Goal: Task Accomplishment & Management: Complete application form

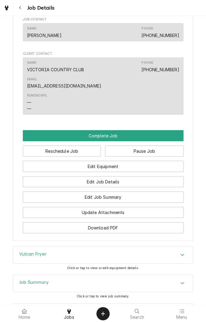
scroll to position [485, 0]
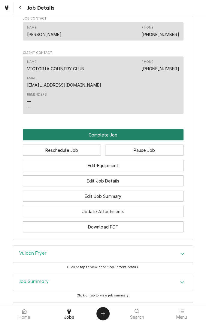
click at [138, 129] on button "Complete Job" at bounding box center [103, 134] width 161 height 11
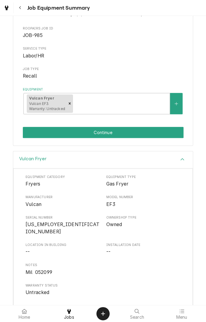
scroll to position [72, 0]
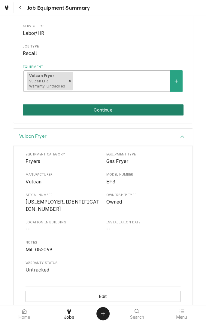
click at [155, 108] on button "Continue" at bounding box center [103, 109] width 161 height 11
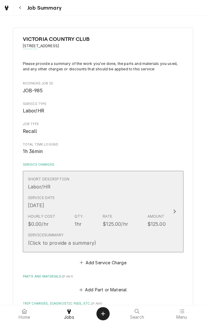
click at [145, 188] on div "Short Description Labor/HR" at bounding box center [97, 183] width 138 height 19
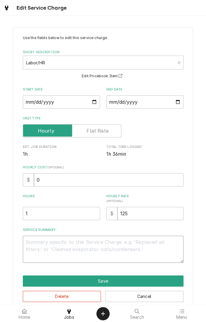
click at [135, 244] on textarea "Service Summary" at bounding box center [103, 249] width 161 height 27
type textarea "x"
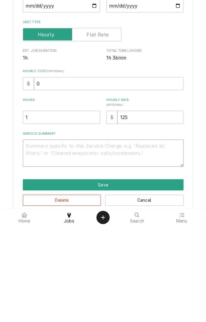
type textarea "W"
type textarea "x"
type textarea "Wa"
type textarea "x"
type textarea "Wai"
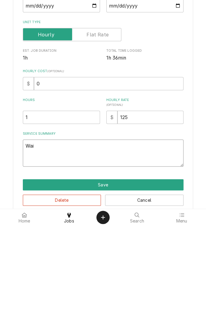
type textarea "x"
type textarea "Waited"
type textarea "x"
type textarea "Waited f"
type textarea "x"
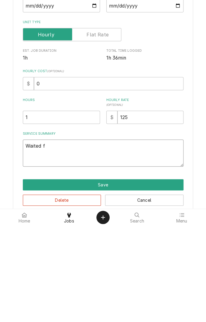
type textarea "Waited fo"
type textarea "x"
type textarea "Waited for"
type textarea "x"
type textarea "Waited for"
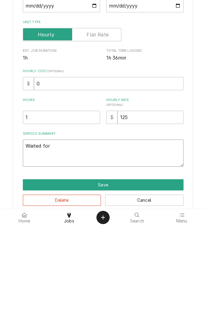
type textarea "x"
type textarea "Waited for c"
type textarea "x"
type textarea "Waited for co"
type textarea "x"
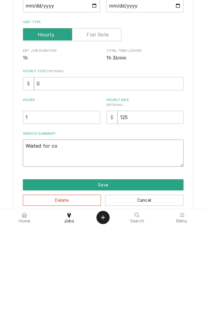
type textarea "Waited for coo"
type textarea "x"
type textarea "Waited for cook"
type textarea "x"
type textarea "Waited for cook"
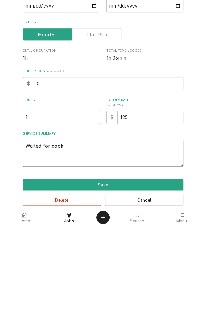
type textarea "x"
type textarea "Waited for cook t"
type textarea "x"
type textarea "Waited for cook to"
type textarea "x"
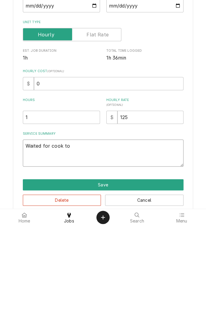
type textarea "Waited for cook to"
type textarea "x"
type textarea "Waited for cook to d"
type textarea "x"
type textarea "Waited for cook to dr"
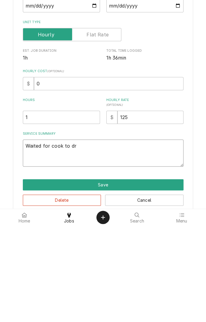
type textarea "x"
type textarea "Waited for cook to dra"
type textarea "x"
type textarea "Waited for cook to drai"
type textarea "x"
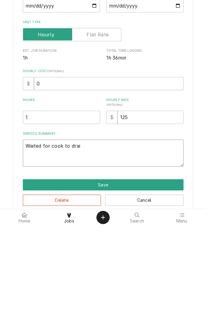
type textarea "Waited for cook to drain"
type textarea "x"
type textarea "Waited for cook to drain"
type textarea "x"
type textarea "Waited for cook to drain f"
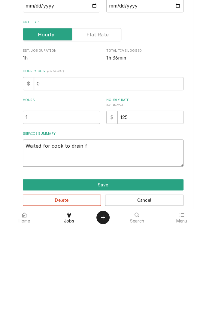
type textarea "x"
type textarea "Waited for cook to drain fr"
type textarea "x"
type textarea "Waited for cook to drain fry"
type textarea "x"
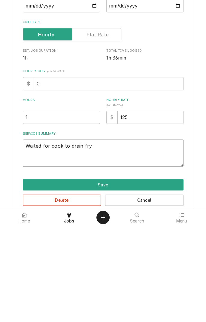
type textarea "Waited for cook to drain frye"
type textarea "x"
type textarea "Waited for cook to drain fryer"
type textarea "x"
type textarea "Waited for cook to drain fryer"
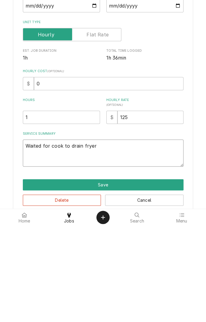
type textarea "x"
type textarea "Waited for cook to drain fryer r"
type textarea "x"
type textarea "Waited for cook to drain fryer re"
type textarea "x"
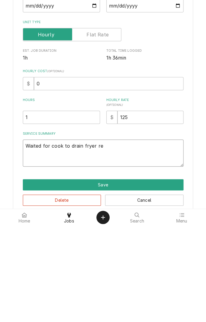
type textarea "Waited for cook to drain fryer rep"
type textarea "x"
type textarea "Waited for cook to drain fryer repl"
type textarea "x"
type textarea "Waited for cook to drain fryer replaced"
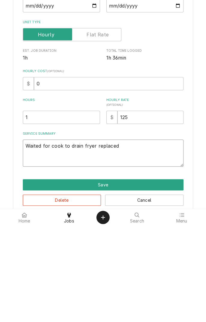
type textarea "x"
type textarea "Waited for cook to drain fryer replaced t"
type textarea "x"
type textarea "Waited for cook to drain fryer replaced th"
type textarea "x"
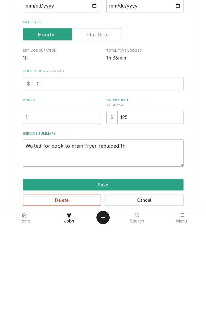
type textarea "Waited for cook to drain fryer replaced the"
type textarea "x"
type textarea "Waited for cook to drain fryer replaced thermostat"
type textarea "x"
type textarea "Waited for cook to drain fryer replaced thermostat a"
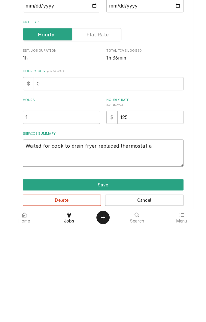
type textarea "x"
type textarea "Waited for cook to drain fryer replaced thermostat an"
type textarea "x"
type textarea "Waited for cook to drain fryer replaced thermostat and"
type textarea "x"
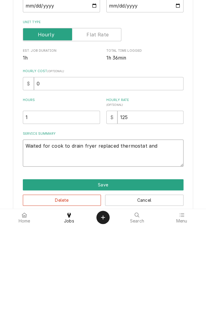
type textarea "Waited for cook to drain fryer replaced thermostat and"
type textarea "x"
type textarea "Waited for cook to drain fryer replaced thermostat and h"
type textarea "x"
type textarea "Waited for cook to drain fryer replaced thermostat and hi"
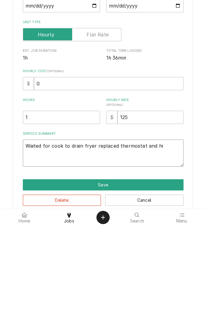
type textarea "x"
type textarea "Waited for cook to drain fryer replaced thermostat and hig"
type textarea "x"
type textarea "Waited for cook to drain fryer replaced thermostat and high"
type textarea "x"
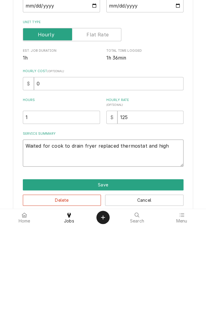
type textarea "Waited for cook to drain fryer replaced thermostat and high"
type textarea "x"
type textarea "Waited for cook to drain fryer replaced thermostat and high l"
type textarea "x"
type textarea "Waited for cook to drain fryer replaced thermostat and high li"
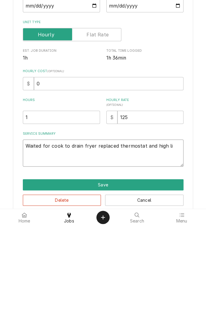
type textarea "x"
type textarea "Waited for cook to drain fryer replaced thermostat and high lim"
type textarea "x"
type textarea "Waited for cook to drain fryer replaced thermostat and high limit"
type textarea "x"
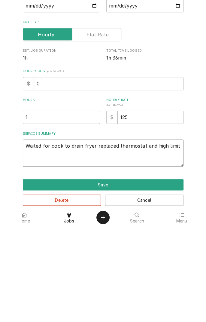
type textarea "Waited for cook to drain fryer replaced thermostat and high limit s"
type textarea "x"
type textarea "Waited for cook to drain fryer replaced thermostat and high limit sw"
type textarea "x"
type textarea "Waited for cook to drain fryer replaced thermostat and high limit swi"
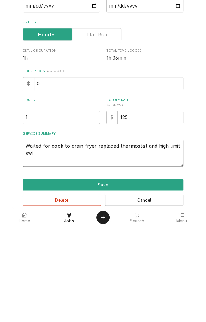
type textarea "x"
type textarea "Waited for cook to drain fryer replaced thermostat and high limit swit"
type textarea "x"
type textarea "Waited for cook to drain fryer replaced thermostat and high limit switch"
type textarea "x"
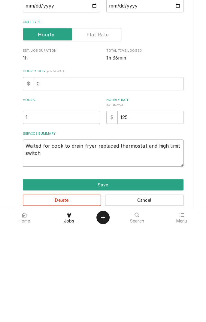
type textarea "Waited for cook to drain fryer replaced thermostat and high limit switch h"
type textarea "x"
type textarea "Waited for cook to drain fryer replaced thermostat and high limit switch he"
type textarea "x"
type textarea "Waited for cook to drain fryer replaced thermostat and high limit switch h"
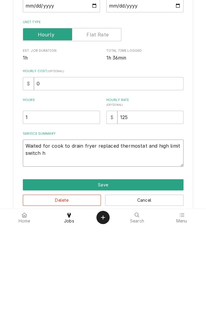
type textarea "x"
type textarea "Waited for cook to drain fryer replaced thermostat and high limit switch"
type textarea "x"
type textarea "Waited for cook to drain fryer replaced thermostat and high limit switch"
type textarea "x"
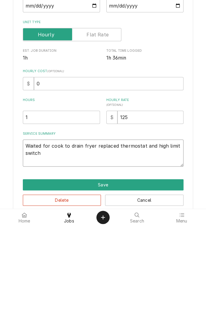
type textarea "Waited for cook to drain fryer replaced thermostat and high limit switchl"
type textarea "x"
type textarea "Waited for cook to drain fryer replaced thermostat and high limit switchle"
type textarea "x"
type textarea "Waited for cook to drain fryer replaced thermostat and high limit switchlet"
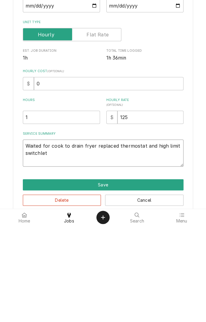
type textarea "x"
type textarea "Waited for cook to drain fryer replaced thermostat and high limit switchle"
type textarea "x"
type textarea "Waited for cook to drain fryer replaced thermostat and high limit switchl"
type textarea "x"
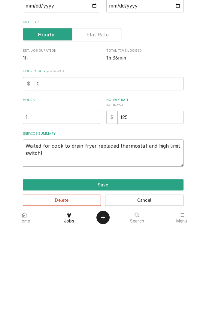
type textarea "Waited for cook to drain fryer replaced thermostat and high limit switch"
type textarea "x"
type textarea "Waited for cook to drain fryer replaced thermostat and high limit switch"
type textarea "x"
type textarea "Waited for cook to drain fryer replaced thermostat and high limit switch l"
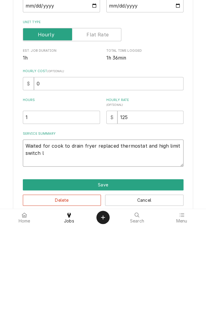
type textarea "x"
type textarea "Waited for cook to drain fryer replaced thermostat and high limit switch le"
type textarea "x"
type textarea "Waited for cook to drain fryer replaced thermostat and high limit switch let"
type textarea "x"
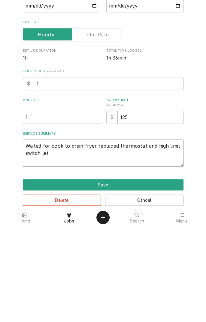
type textarea "Waited for cook to drain fryer replaced thermostat and high limit switch let"
type textarea "x"
click at [145, 251] on textarea "Waited for cook to drain fryer replaced thermostat and high limit switch let" at bounding box center [103, 249] width 161 height 27
type textarea "Waited for cook to drain fryer replaced thermostat and high limit switch let"
type textarea "x"
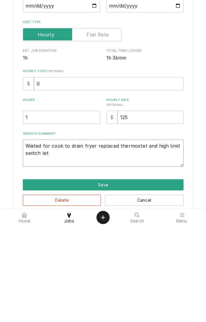
type textarea "Waited for cook to drain fryer replaced thermostat and high limit switch le"
type textarea "x"
type textarea "Waited for cook to drain fryer replaced thermostat and high limit switch l"
type textarea "x"
type textarea "Waited for cook to drain fryer replaced thermostat and high limit switch"
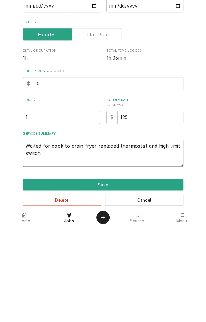
type textarea "x"
type textarea "Waited for cook to drain fryer replaced thermostat and high limit switch"
type textarea "x"
type textarea "Waited for cook to drain fryer replaced thermostat and high limit switch."
type textarea "x"
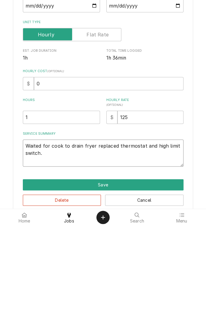
type textarea "Waited for cook to drain fryer replaced thermostat and high limit switch."
type textarea "x"
type textarea "Waited for cook to drain fryer replaced thermostat and high limit switch. W"
type textarea "x"
type textarea "Waited for cook to drain fryer replaced thermostat and high limit switch. Wa"
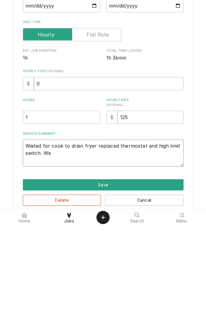
type textarea "x"
type textarea "Waited for cook to drain fryer replaced thermostat and high limit switch. Wat"
type textarea "x"
type textarea "Waited for cook to drain fryer replaced thermostat and high limit switch. Watc"
type textarea "x"
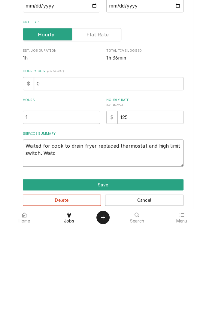
type textarea "Waited for cook to drain fryer replaced thermostat and high limit switch. Watch"
type textarea "x"
type textarea "Waited for cook to drain fryer replaced thermostat and high limit switch. Watch…"
type textarea "x"
type textarea "Waited for cook to drain fryer replaced thermostat and high limit switch. Watch…"
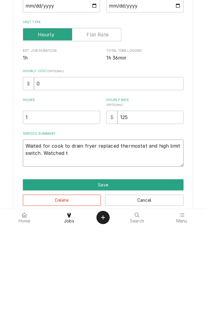
type textarea "x"
type textarea "Waited for cook to drain fryer replaced thermostat and high limit switch. Watch…"
type textarea "x"
type textarea "Waited for cook to drain fryer replaced thermostat and high limit switch. Watch…"
type textarea "x"
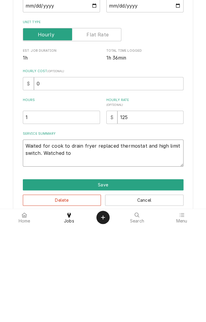
type textarea "Waited for cook to drain fryer replaced thermostat and high limit switch. Watch…"
type textarea "x"
type textarea "Waited for cook to drain fryer replaced thermostat and high limit switch. Watch…"
type textarea "x"
type textarea "Waited for cook to drain fryer replaced thermostat and high limit switch. Watch…"
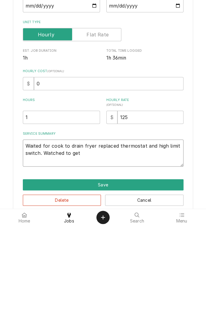
type textarea "x"
type textarea "Waited for cook to drain fryer replaced thermostat and high limit switch. Watch…"
type textarea "x"
type textarea "Waited for cook to drain fryer replaced thermostat and high limit switch. Watch…"
type textarea "x"
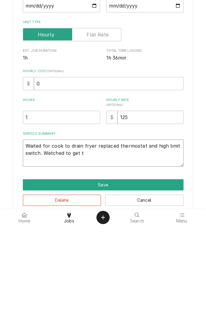
type textarea "Waited for cook to drain fryer replaced thermostat and high limit switch. Watch…"
type textarea "x"
type textarea "Waited for cook to drain fryer replaced thermostat and high limit switch. Watch…"
type textarea "x"
type textarea "Waited for cook to drain fryer replaced thermostat and high limit switch. Watch…"
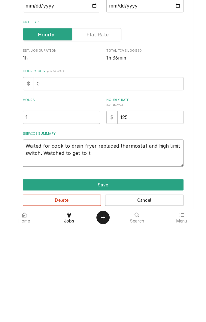
type textarea "x"
type textarea "Waited for cook to drain fryer replaced thermostat and high limit switch. Watch…"
type textarea "x"
type textarea "Waited for cook to drain fryer replaced thermostat and high limit switch. Watch…"
type textarea "x"
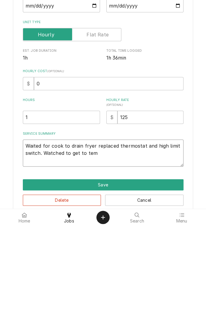
type textarea "Waited for cook to drain fryer replaced thermostat and high limit switch. Watch…"
type textarea "x"
type textarea "Waited for cook to drain fryer replaced thermostat and high limit switch. Watch…"
type textarea "x"
type textarea "Waited for cook to drain fryer replaced thermostat and high limit switch. Watch…"
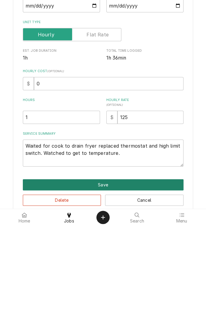
click at [129, 277] on button "Save" at bounding box center [103, 280] width 161 height 11
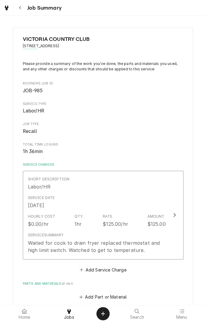
click at [123, 192] on div "Short Description Labor/HR" at bounding box center [97, 183] width 138 height 19
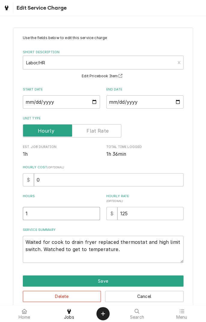
click at [59, 212] on input "1" at bounding box center [61, 213] width 77 height 13
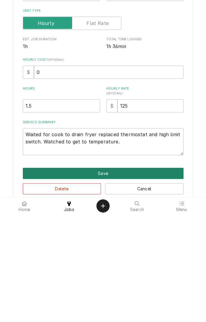
click at [146, 280] on button "Save" at bounding box center [103, 280] width 161 height 11
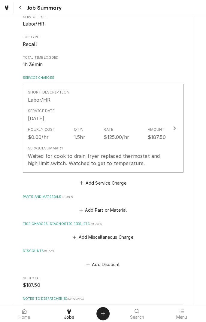
scroll to position [88, 0]
click at [122, 210] on button "Add Part or Material" at bounding box center [103, 209] width 50 height 8
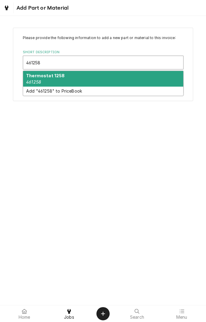
click at [90, 78] on div "Thermostat 1258 461258" at bounding box center [103, 79] width 160 height 16
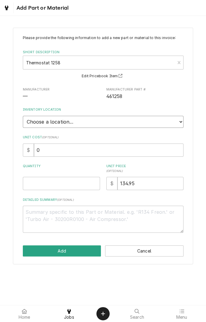
click at [77, 121] on select "Choose a location... Gino's Truck Jason's Truck Skips Service Warehouse" at bounding box center [103, 122] width 161 height 12
click at [23, 116] on select "Choose a location... Gino's Truck Jason's Truck Skips Service Warehouse" at bounding box center [103, 122] width 161 height 12
click at [66, 181] on input "Quantity" at bounding box center [61, 183] width 77 height 13
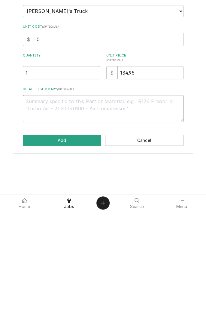
click at [99, 221] on textarea "Detailed Summary ( optional )" at bounding box center [103, 219] width 161 height 27
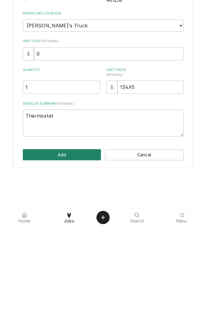
click at [77, 246] on button "Add" at bounding box center [62, 250] width 78 height 11
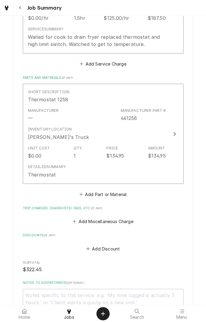
scroll to position [206, 0]
click at [121, 195] on button "Add Part or Material" at bounding box center [103, 193] width 50 height 8
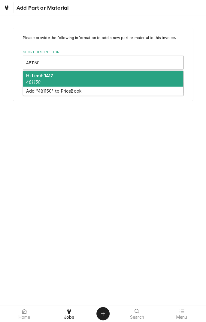
click at [70, 79] on div "Hi Limit 1417 481150" at bounding box center [103, 79] width 160 height 16
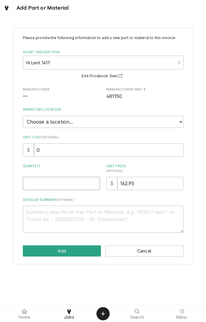
click at [60, 181] on input "Quantity" at bounding box center [61, 183] width 77 height 13
click at [112, 120] on select "Choose a location... Gino's Truck Jason's Truck Skips Service Warehouse" at bounding box center [103, 122] width 161 height 12
click at [23, 116] on select "Choose a location... Gino's Truck Jason's Truck Skips Service Warehouse" at bounding box center [103, 122] width 161 height 12
click at [82, 214] on textarea "Detailed Summary ( optional )" at bounding box center [103, 219] width 161 height 27
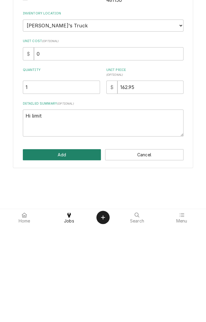
click at [76, 247] on button "Add" at bounding box center [62, 250] width 78 height 11
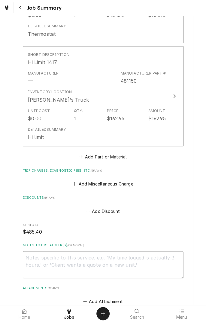
scroll to position [347, 0]
click at [125, 186] on button "Add Miscellaneous Charge" at bounding box center [103, 183] width 63 height 8
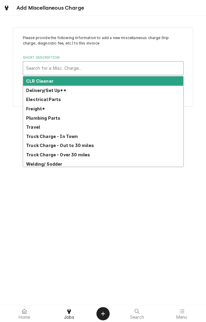
click at [37, 109] on strong "Freight*" at bounding box center [35, 108] width 19 height 5
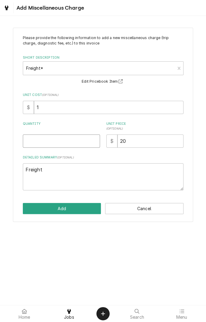
click at [76, 138] on input "Quantity" at bounding box center [61, 140] width 77 height 13
click at [153, 138] on input "20" at bounding box center [151, 140] width 66 height 13
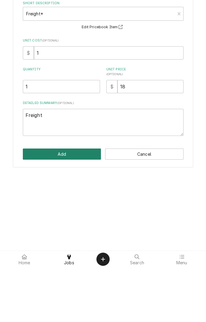
click at [79, 206] on button "Add" at bounding box center [62, 208] width 78 height 11
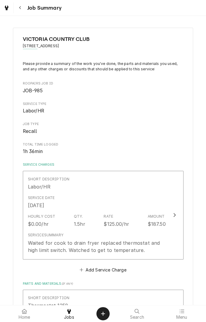
scroll to position [347, 0]
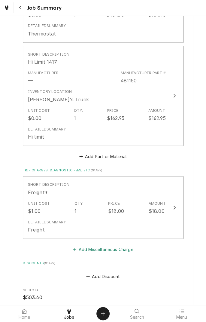
click at [126, 250] on button "Add Miscellaneous Charge" at bounding box center [103, 249] width 63 height 8
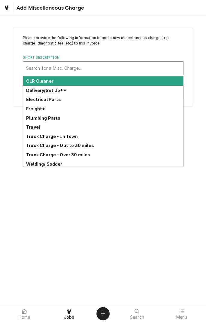
click at [73, 137] on strong "Truck Charge - In Town" at bounding box center [52, 136] width 52 height 5
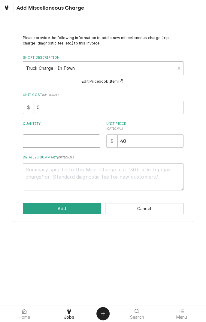
click at [61, 141] on input "Quantity" at bounding box center [61, 140] width 77 height 13
click at [84, 171] on textarea "Detailed Summary ( optional )" at bounding box center [103, 176] width 161 height 27
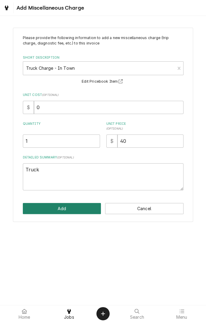
click at [75, 206] on button "Add" at bounding box center [62, 208] width 78 height 11
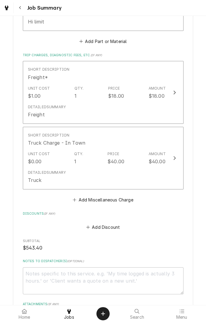
scroll to position [572, 0]
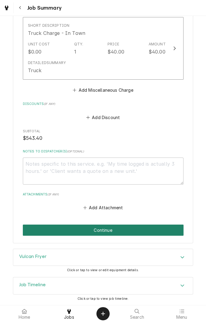
click at [157, 226] on button "Continue" at bounding box center [103, 230] width 161 height 11
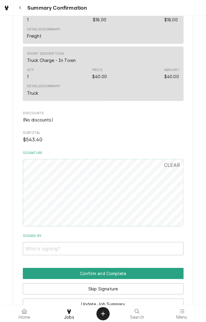
scroll to position [470, 0]
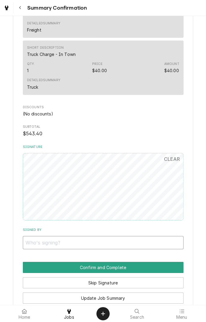
click at [84, 242] on input "Signed By" at bounding box center [103, 242] width 161 height 13
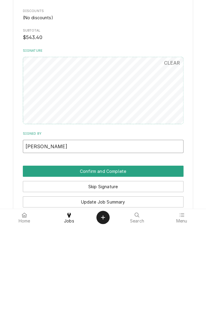
type input "Chris prado"
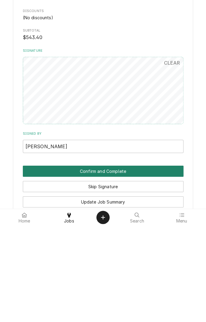
click at [130, 265] on button "Confirm and Complete" at bounding box center [103, 267] width 161 height 11
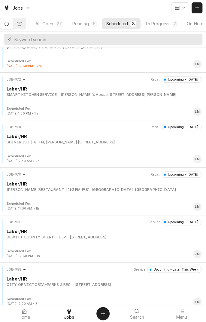
scroll to position [122, 0]
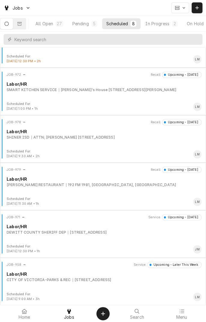
click at [102, 237] on div "JOB-971 Service Upcoming - [DATE] Labor/[PERSON_NAME] COUNTY SHERIFF DEP [STREE…" at bounding box center [102, 229] width 201 height 30
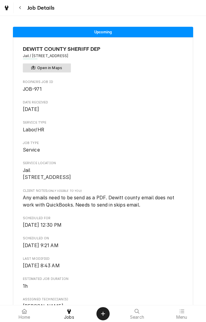
click at [62, 67] on button "Open in Maps" at bounding box center [47, 67] width 48 height 9
